Goal: Check status: Check status

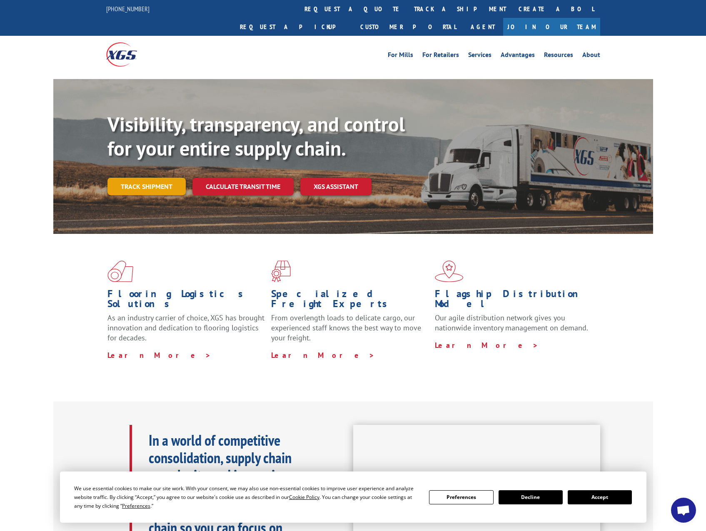
click at [152, 178] on link "Track shipment" at bounding box center [146, 186] width 78 height 17
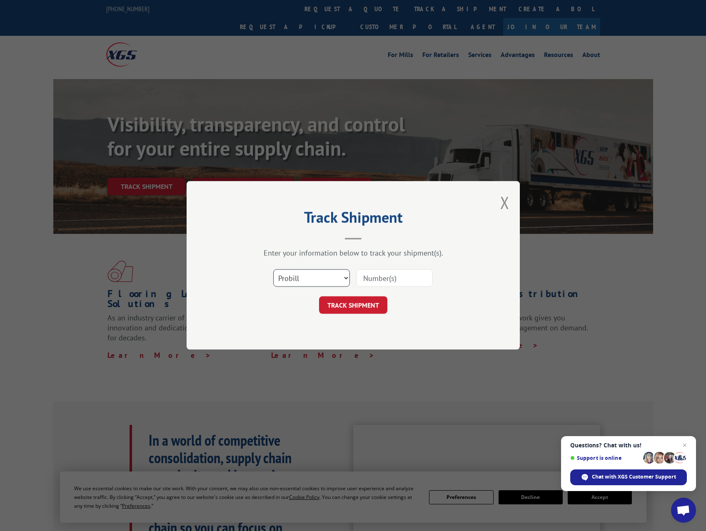
click at [348, 276] on select "Select category... Probill BOL PO" at bounding box center [311, 278] width 77 height 17
select select "bol"
click at [273, 270] on select "Select category... Probill BOL PO" at bounding box center [311, 278] width 77 height 17
click at [396, 280] on input at bounding box center [394, 278] width 77 height 17
type input "483578"
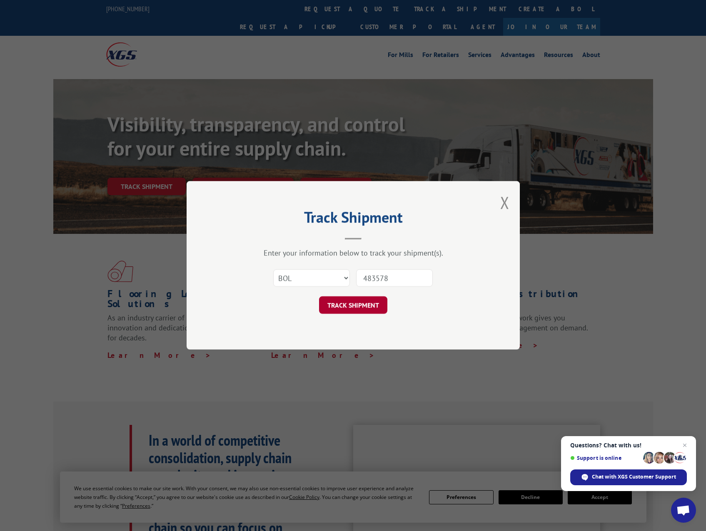
click at [366, 305] on button "TRACK SHIPMENT" at bounding box center [353, 305] width 68 height 17
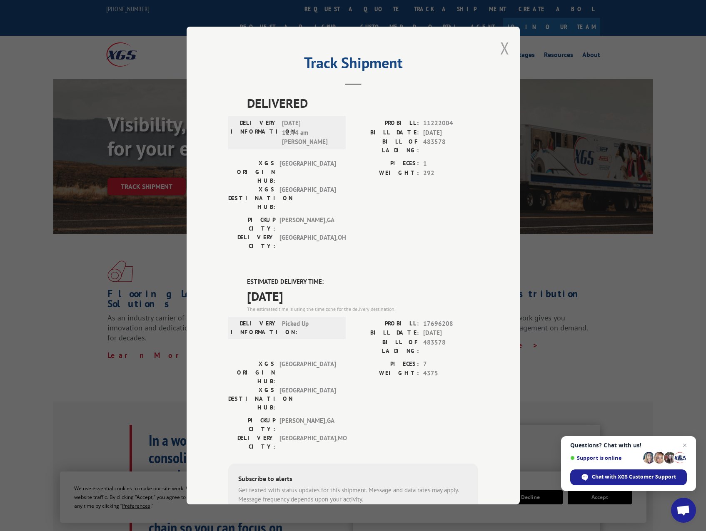
click at [500, 51] on button "Close modal" at bounding box center [504, 48] width 9 height 22
